Goal: Task Accomplishment & Management: Manage account settings

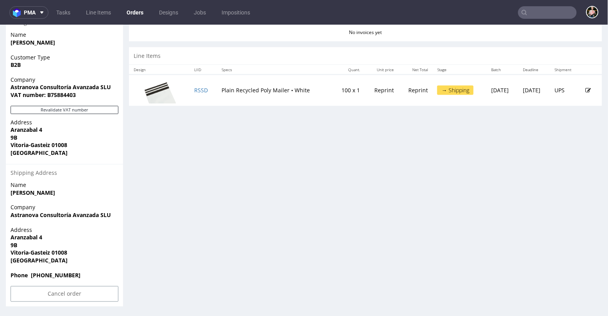
scroll to position [2, 0]
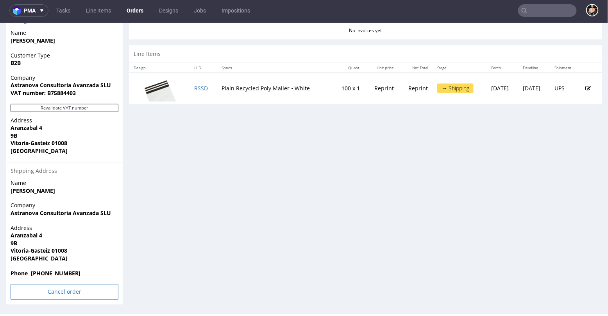
click at [39, 291] on input "Cancel order" at bounding box center [65, 292] width 108 height 16
click at [55, 268] on link "Yes" at bounding box center [52, 270] width 22 height 12
